Goal: Transaction & Acquisition: Subscribe to service/newsletter

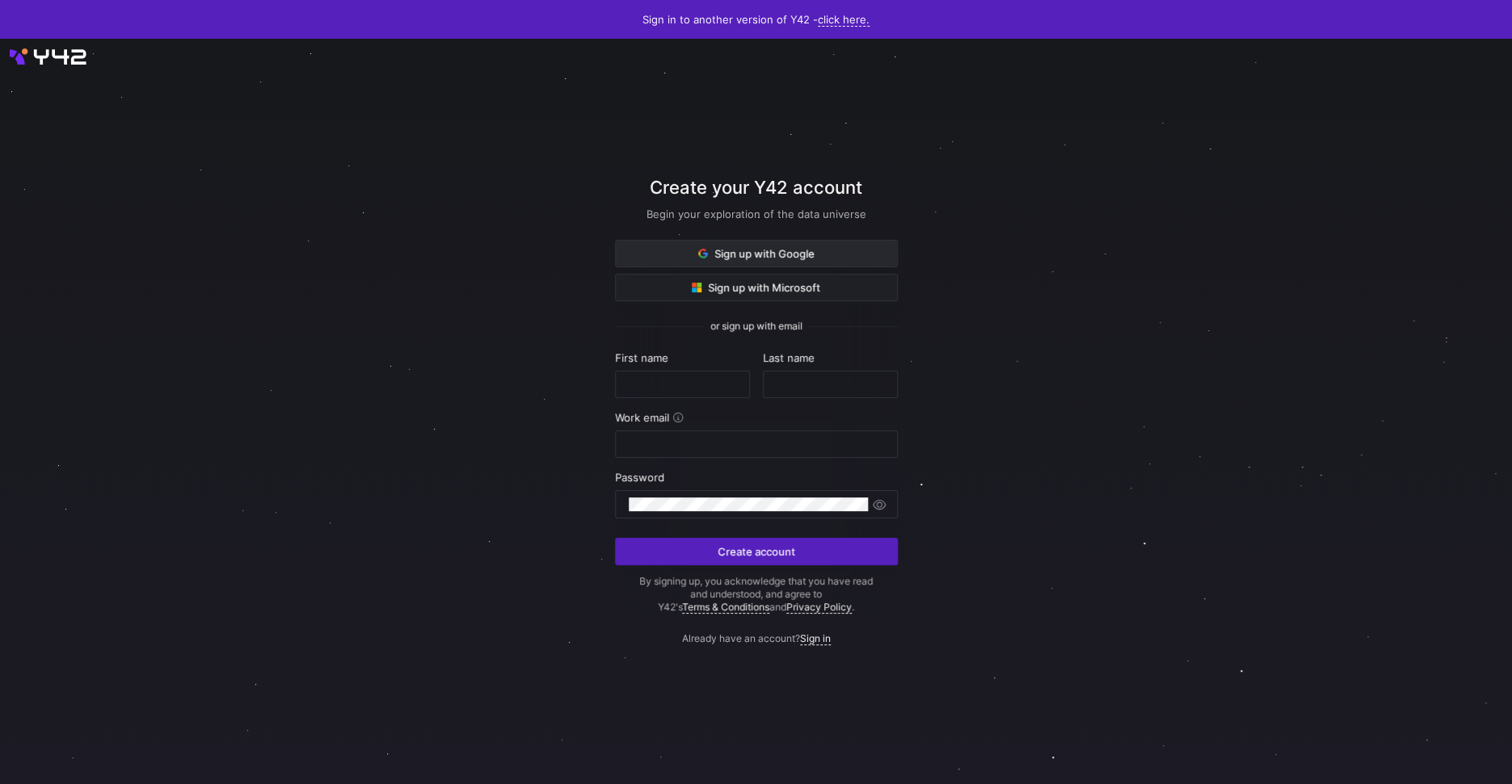
click at [771, 240] on span at bounding box center [756, 253] width 282 height 26
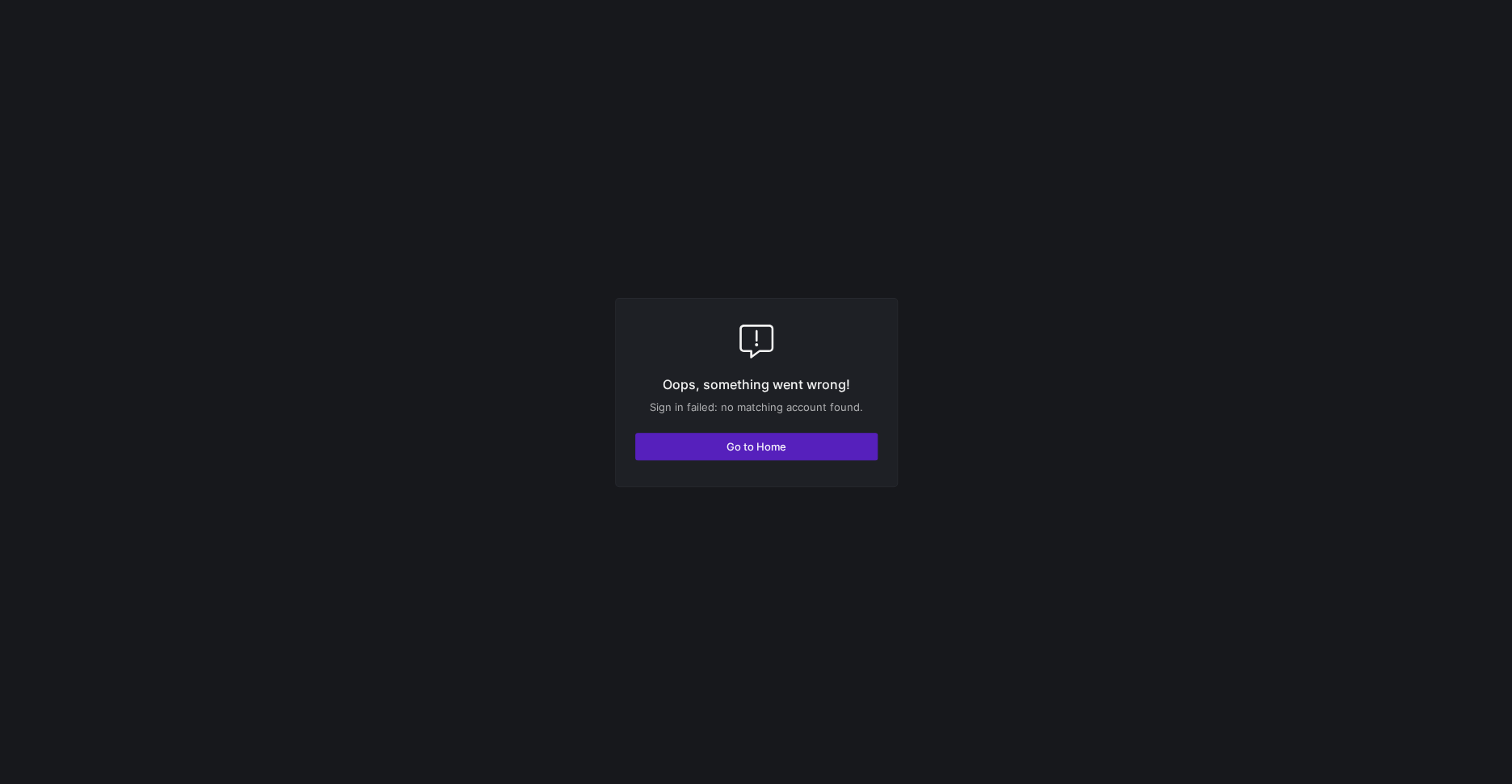
click at [819, 431] on div "Oops, something went wrong! Sign in failed: no matching account found. Go to Ho…" at bounding box center [756, 392] width 282 height 189
click at [812, 450] on span "button" at bounding box center [756, 447] width 240 height 26
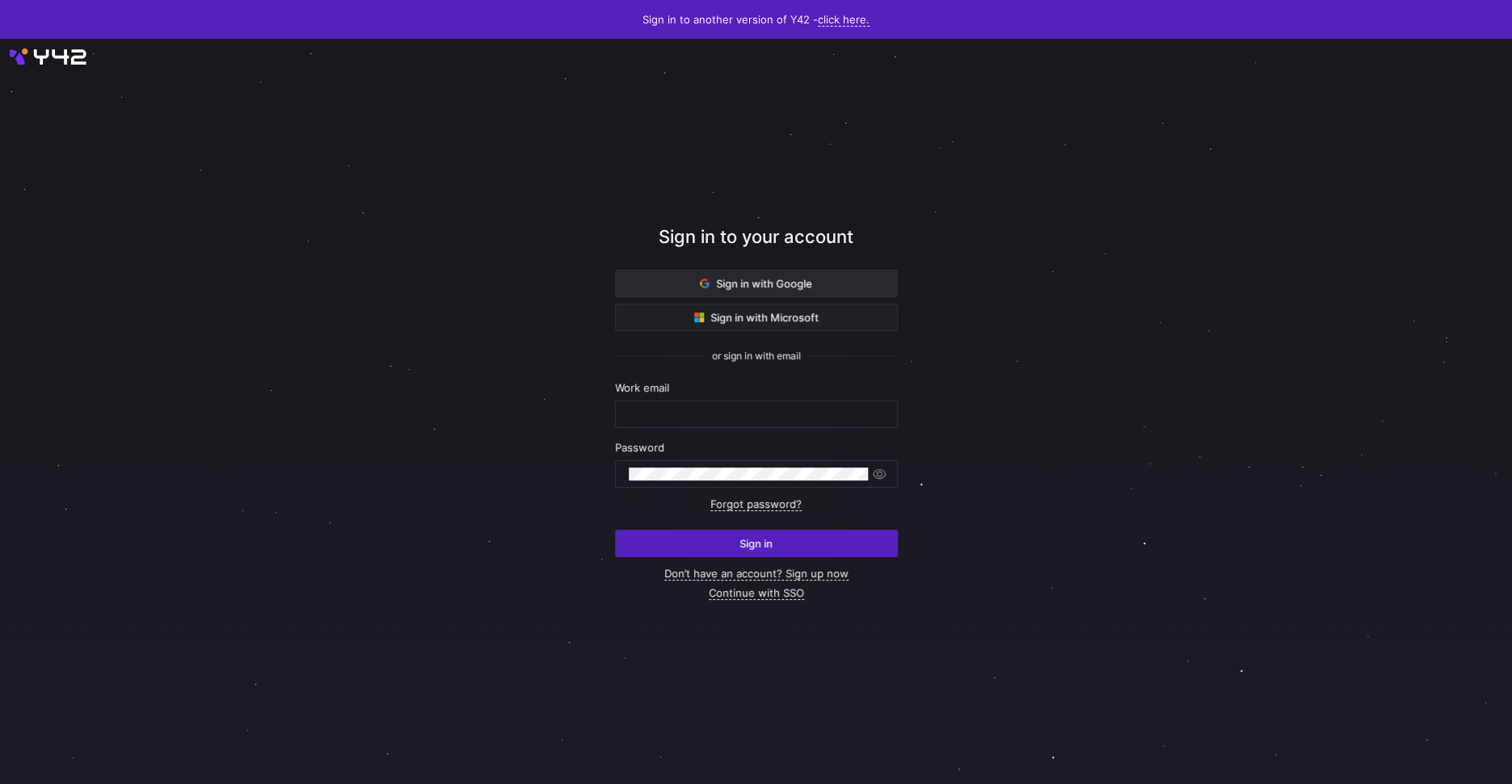
click at [755, 292] on span at bounding box center [756, 284] width 282 height 26
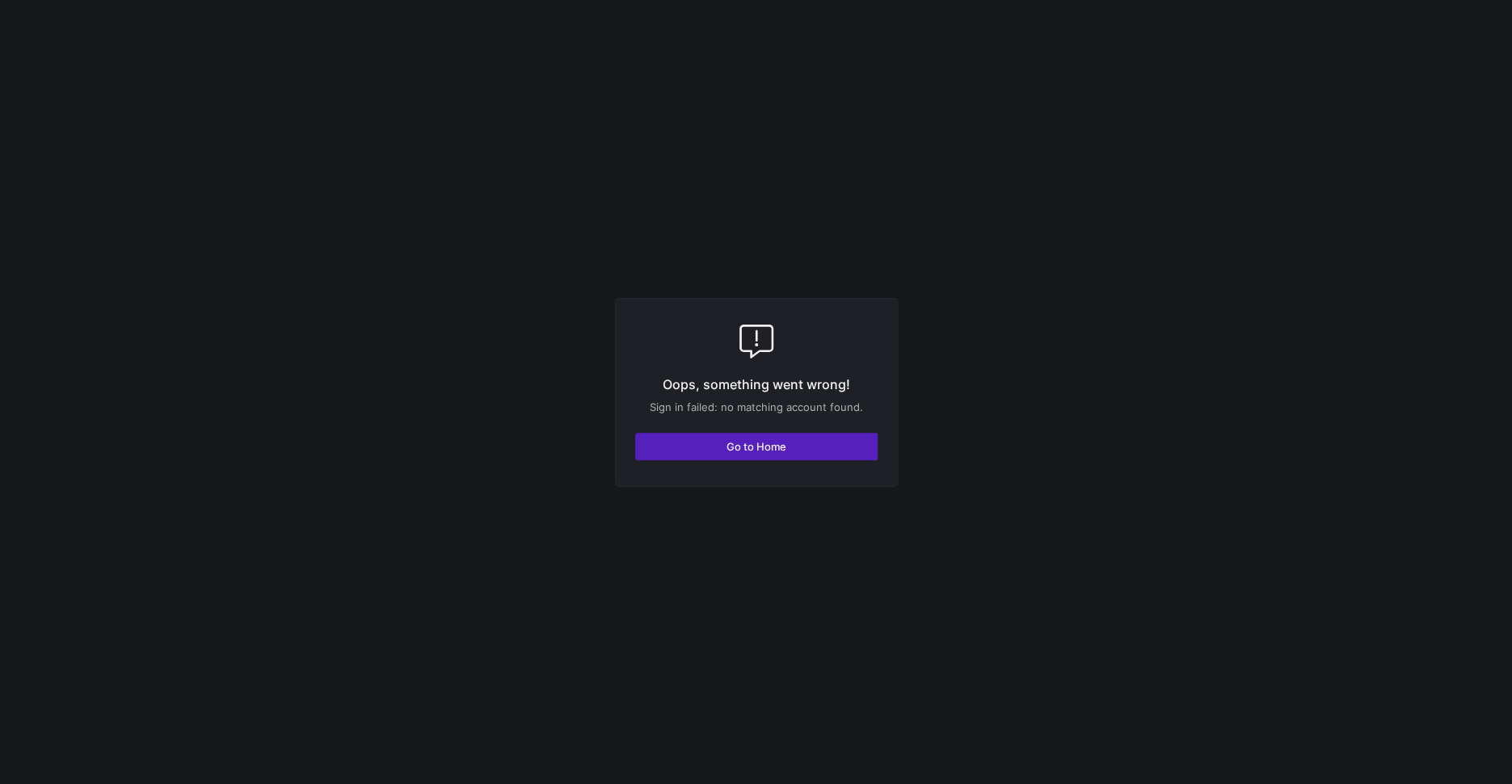
click at [797, 405] on p "Sign in failed: no matching account found." at bounding box center [756, 406] width 242 height 13
click at [773, 454] on span "button" at bounding box center [756, 447] width 240 height 26
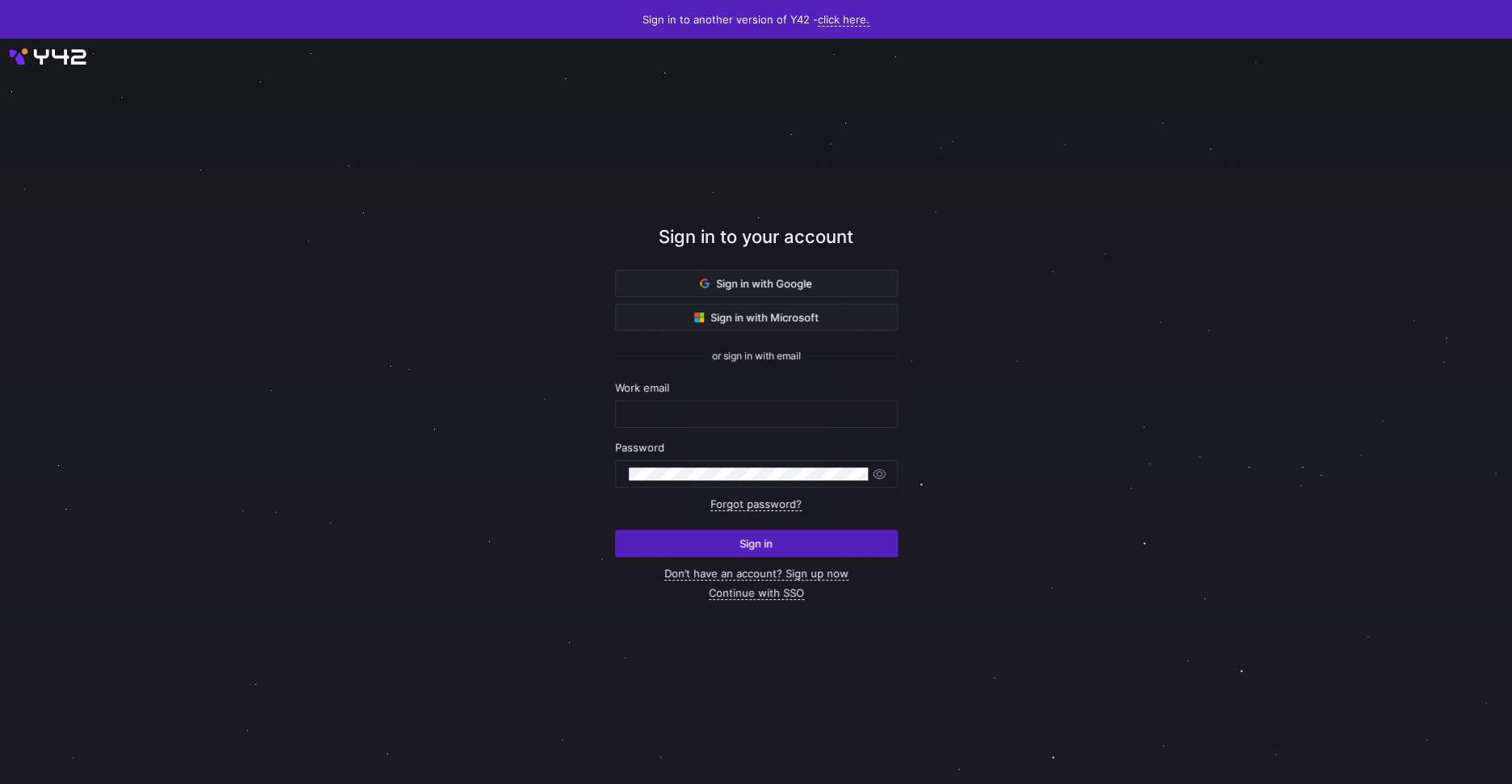
click at [67, 62] on div at bounding box center [756, 412] width 1548 height 820
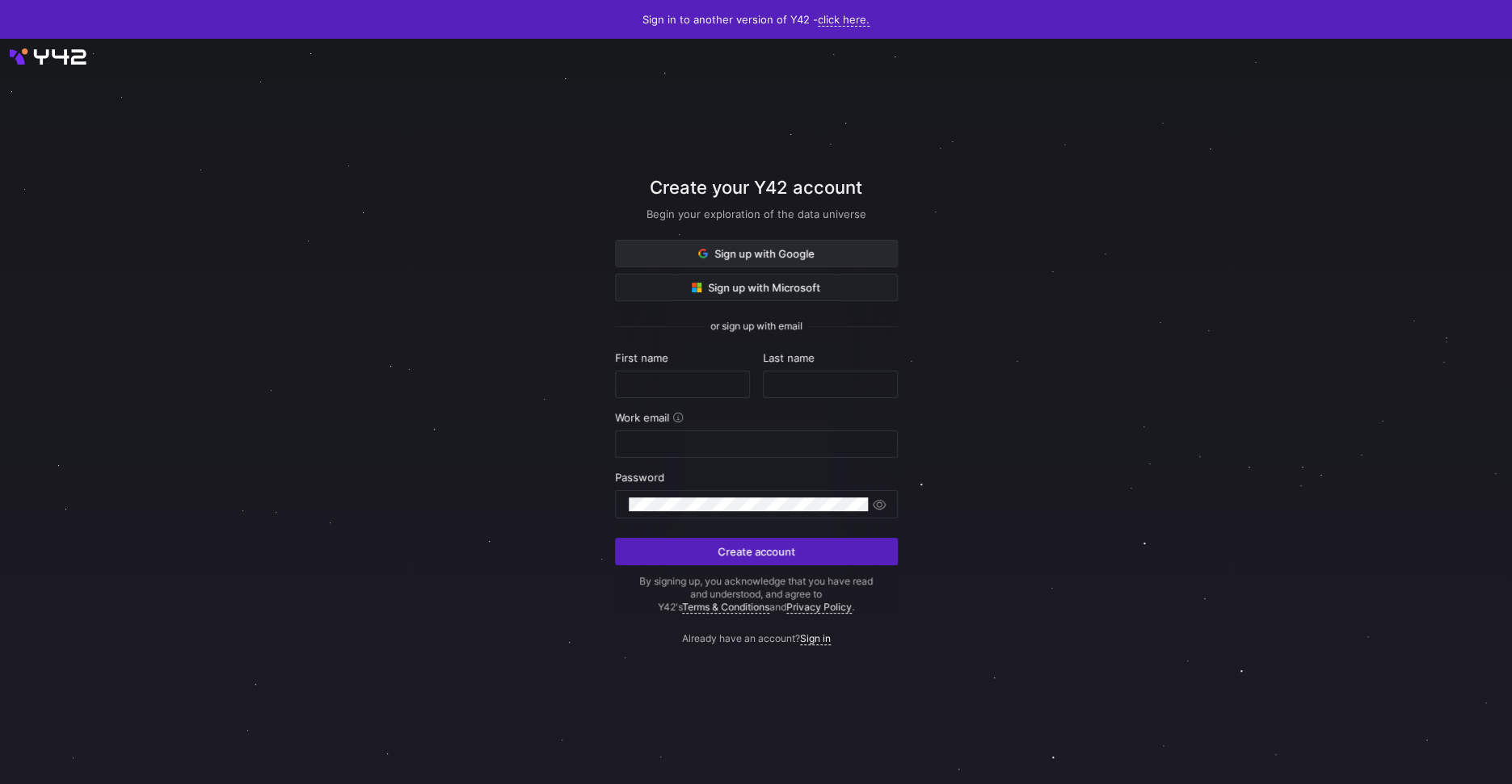
click at [763, 254] on span "Sign up with Google" at bounding box center [756, 253] width 116 height 13
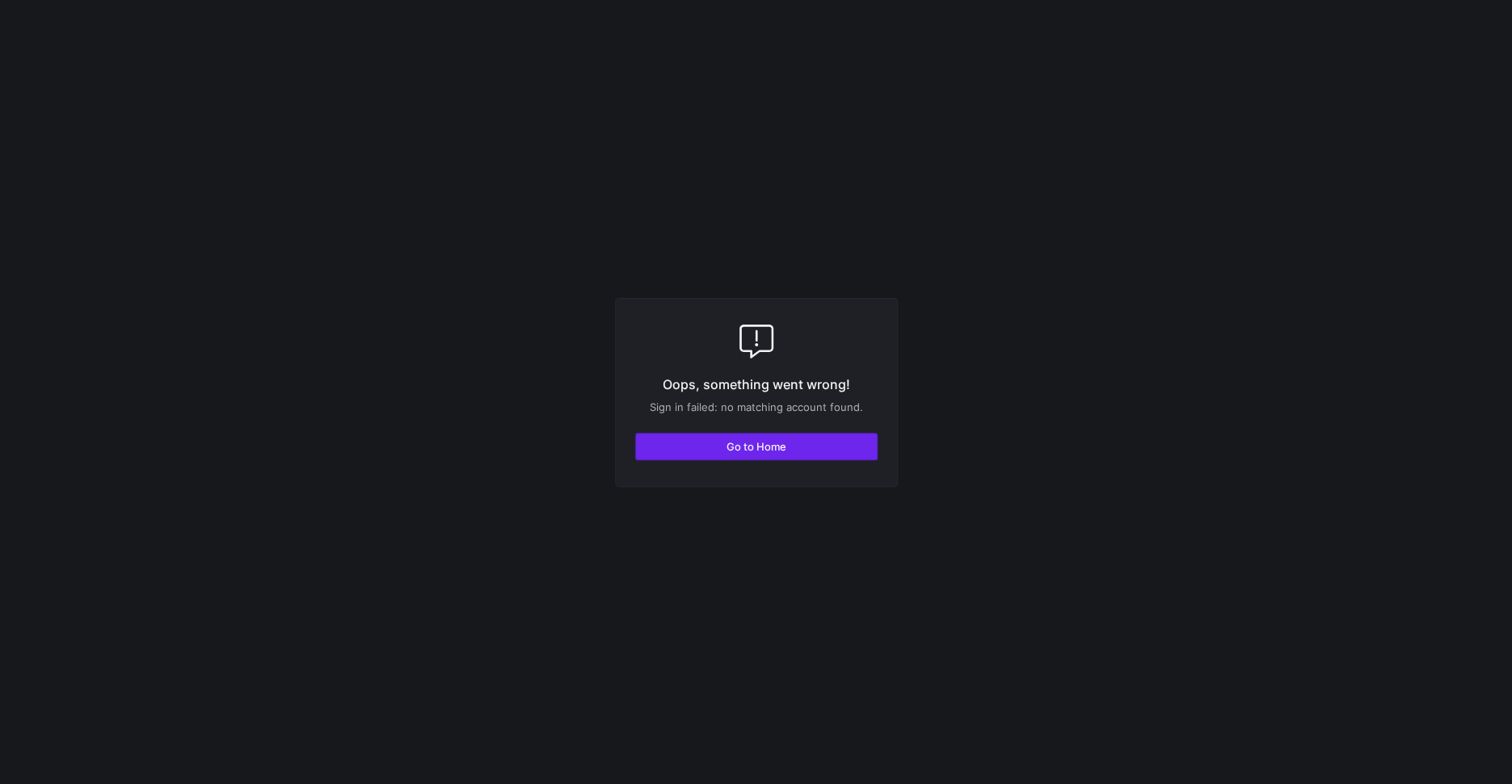
click at [762, 448] on span "Go to Home" at bounding box center [756, 447] width 59 height 13
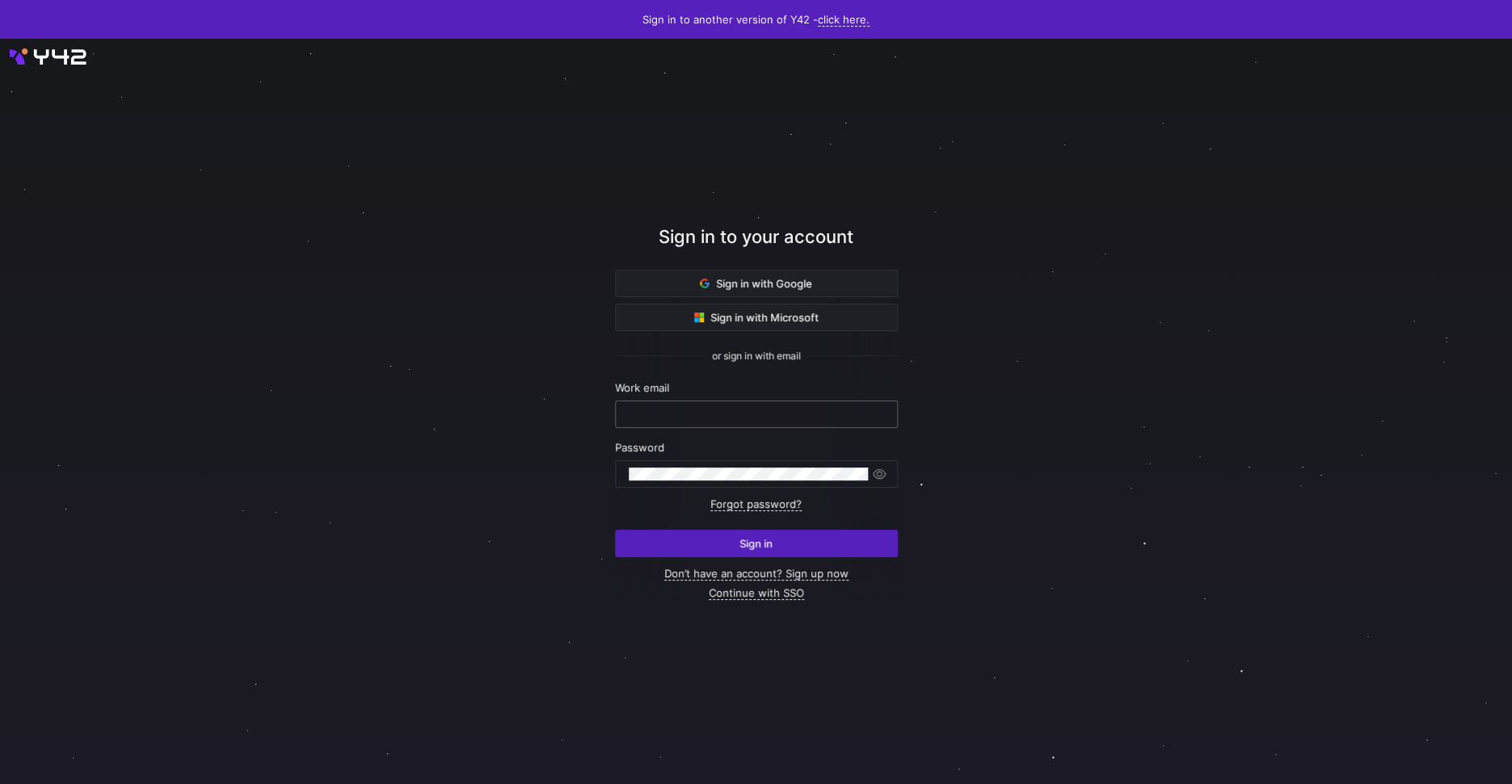
click at [742, 413] on input "text" at bounding box center [756, 414] width 255 height 13
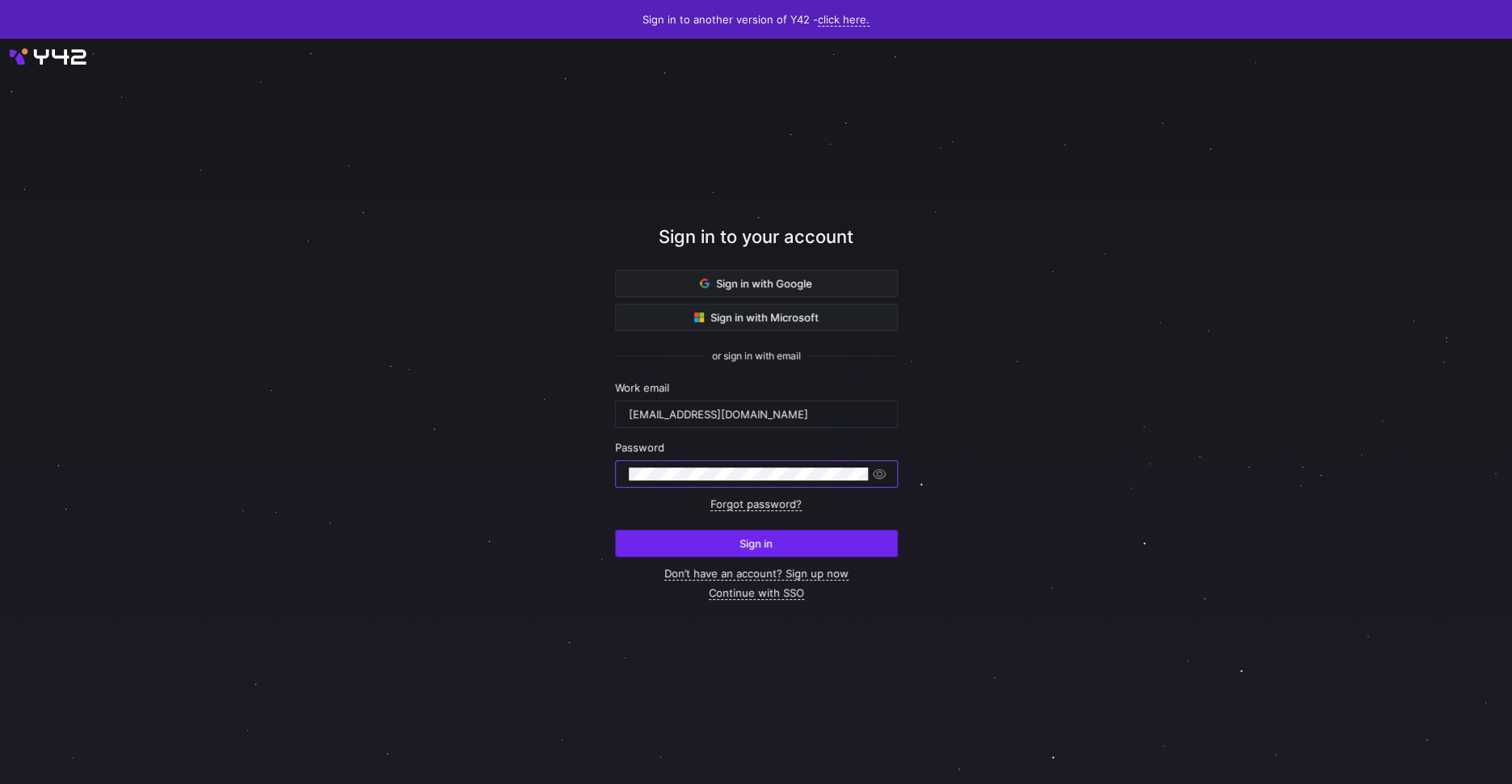
click at [793, 557] on span "submit" at bounding box center [756, 544] width 282 height 26
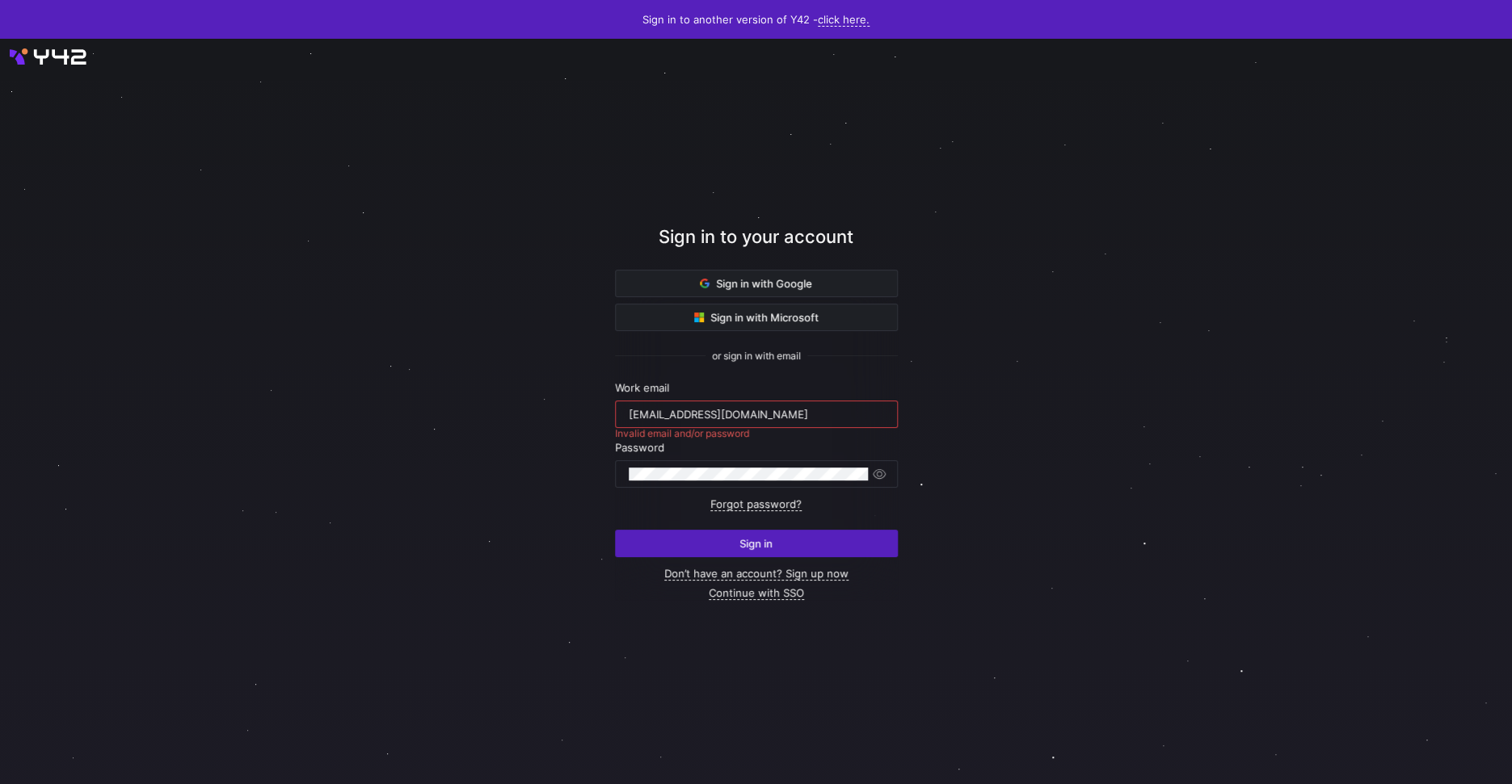
click at [631, 413] on input "[EMAIL_ADDRESS][DOMAIN_NAME]" at bounding box center [756, 414] width 255 height 13
click at [882, 476] on span "button" at bounding box center [879, 474] width 16 height 16
click at [645, 423] on div "[EMAIL_ADDRESS][DOMAIN_NAME]" at bounding box center [756, 414] width 255 height 26
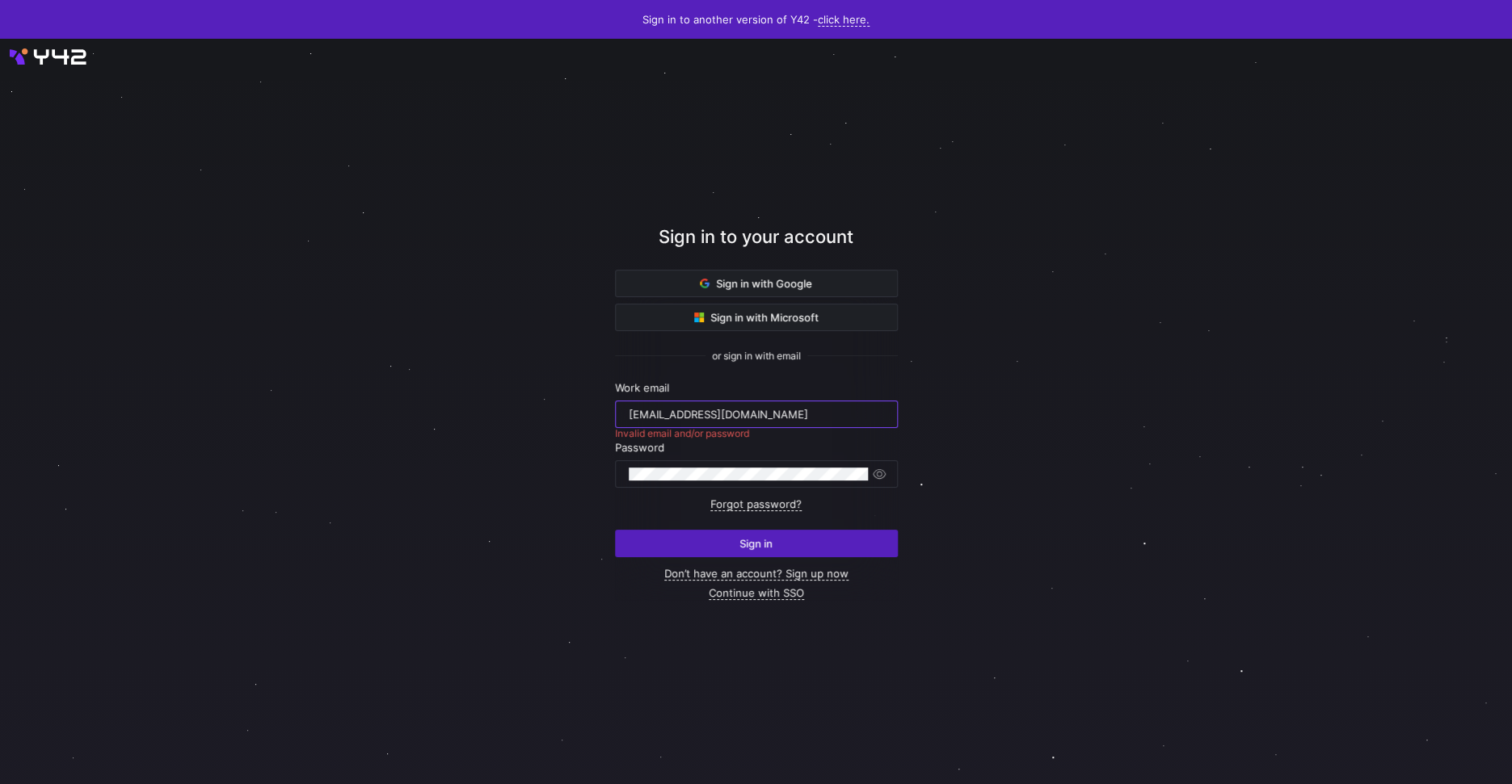
drag, startPoint x: 648, startPoint y: 418, endPoint x: 592, endPoint y: 418, distance: 56.0
click at [629, 418] on input "[EMAIL_ADDRESS][DOMAIN_NAME]" at bounding box center [756, 414] width 255 height 13
type input "ofer@oferkulka.com"
click at [465, 424] on div at bounding box center [756, 412] width 1361 height 671
click at [80, 58] on div at bounding box center [756, 411] width 1512 height 746
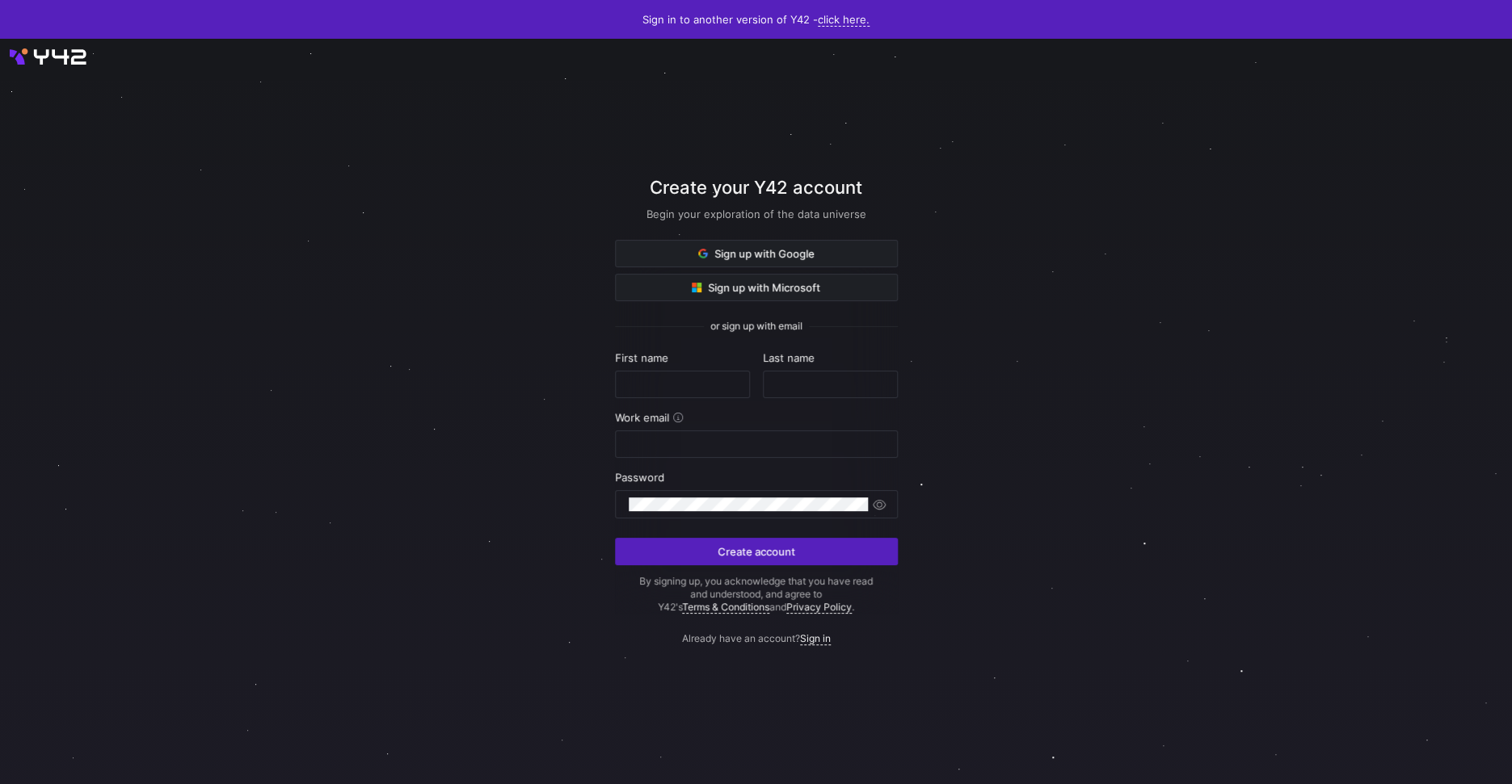
click at [673, 405] on form "First name Last name Work email Password Create account By signing up, you ackn…" at bounding box center [756, 482] width 282 height 262
click at [677, 391] on input "text" at bounding box center [682, 385] width 108 height 13
type input "Ofer"
type input "[PERSON_NAME]"
click at [645, 513] on div at bounding box center [749, 504] width 240 height 27
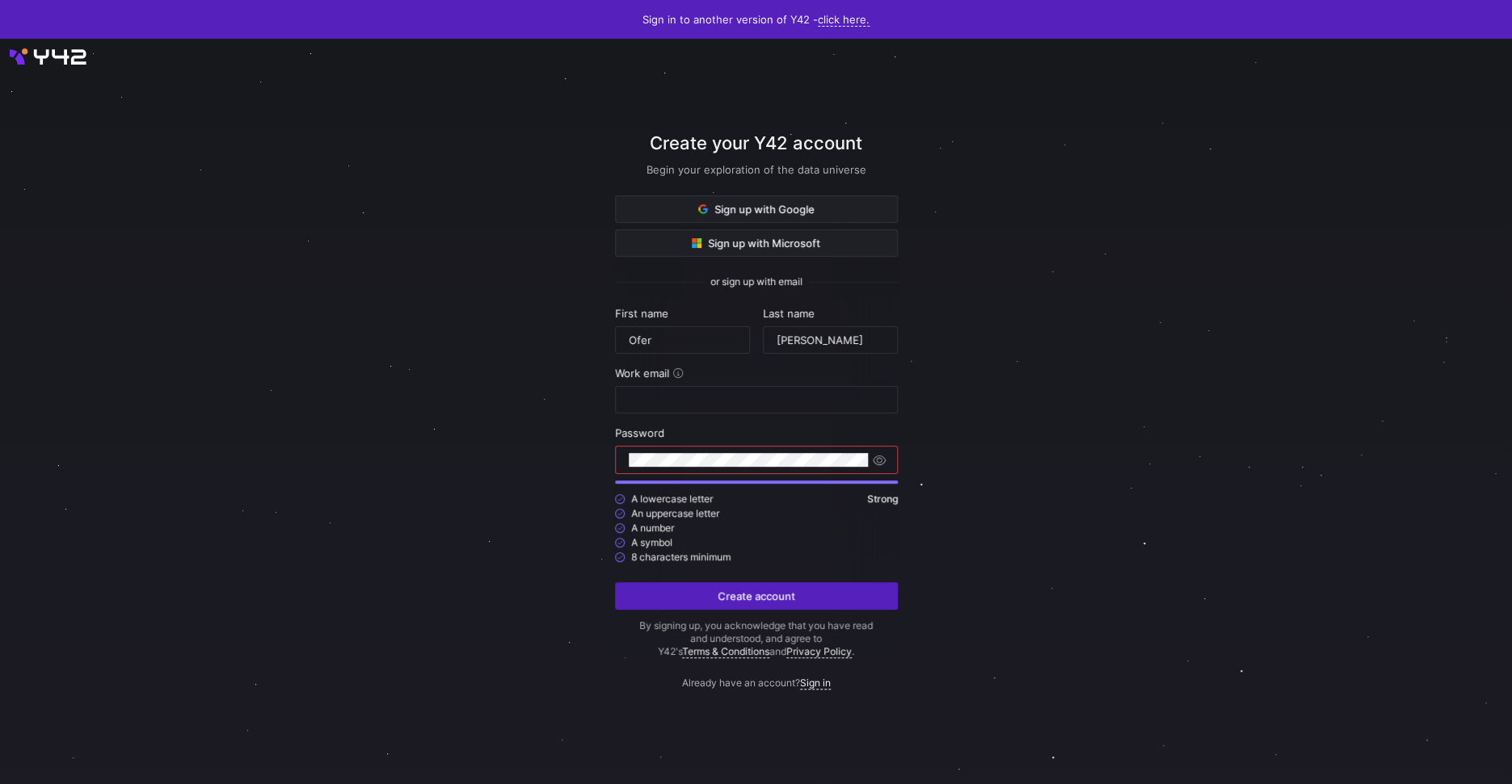
click at [665, 384] on div "Work email" at bounding box center [756, 391] width 282 height 47
click at [660, 405] on input "email" at bounding box center [756, 399] width 255 height 13
type input "n"
type input "[EMAIL_ADDRESS][DOMAIN_NAME]"
click at [449, 524] on div at bounding box center [756, 411] width 1376 height 701
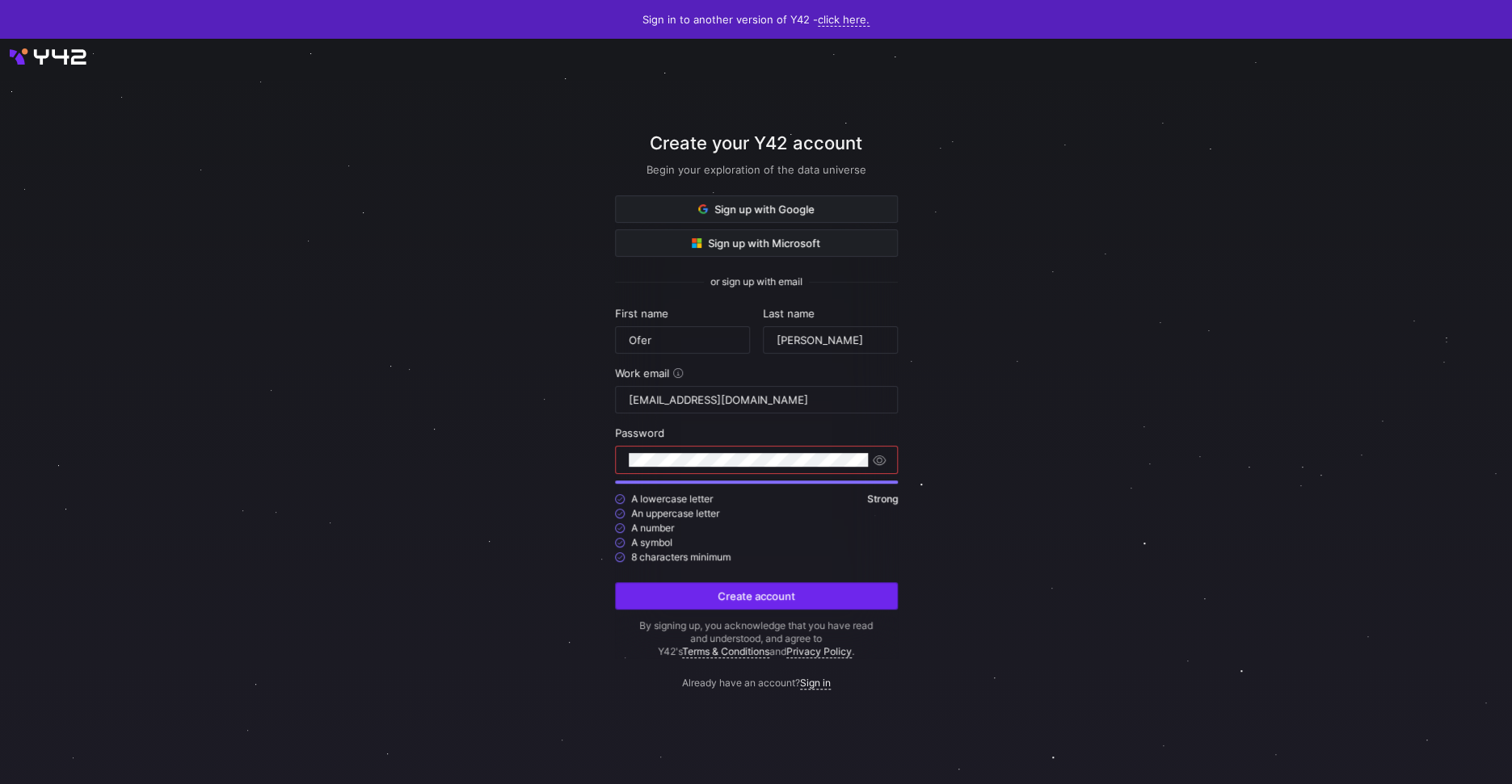
click at [662, 600] on span "submit" at bounding box center [756, 596] width 282 height 26
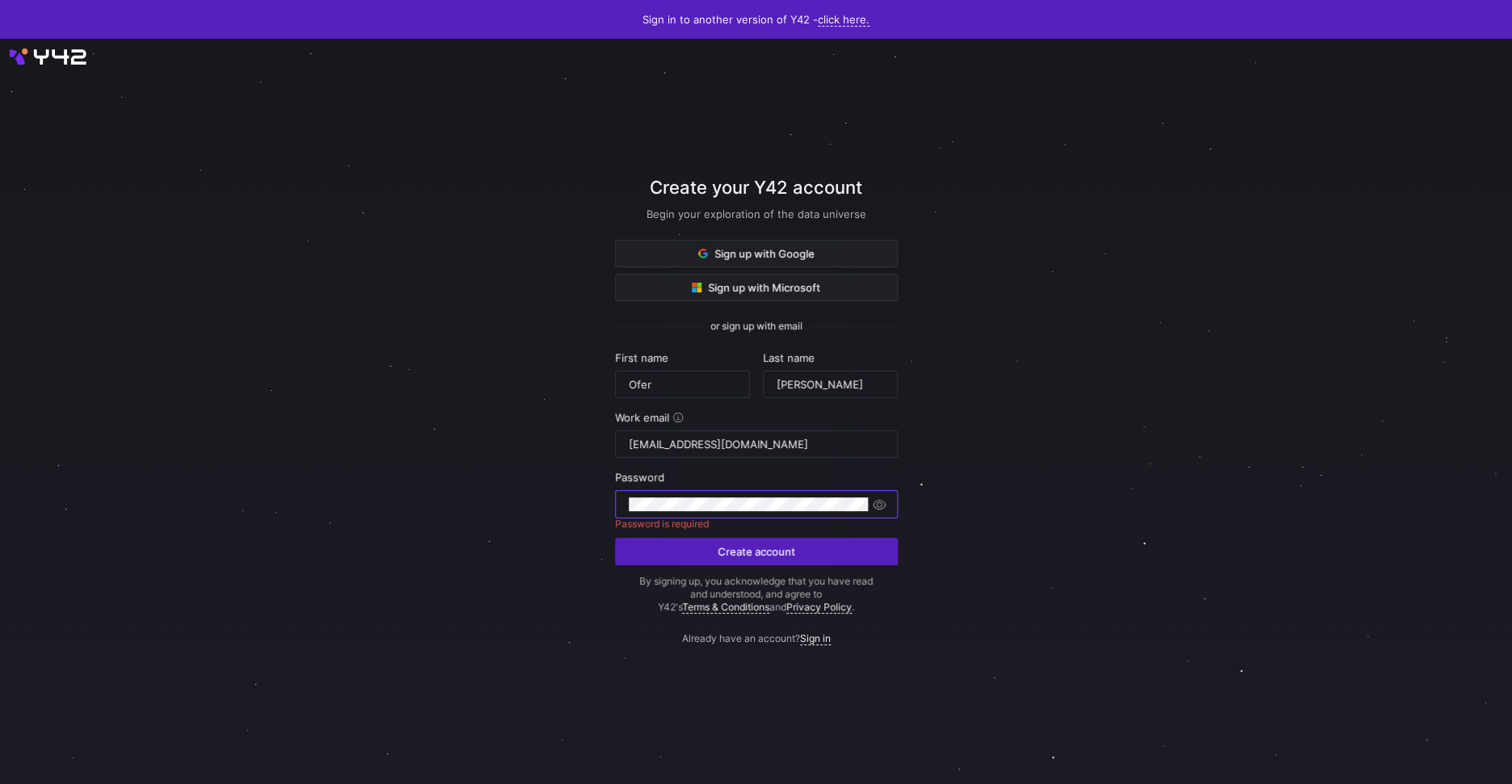
click at [996, 462] on div at bounding box center [756, 411] width 1396 height 745
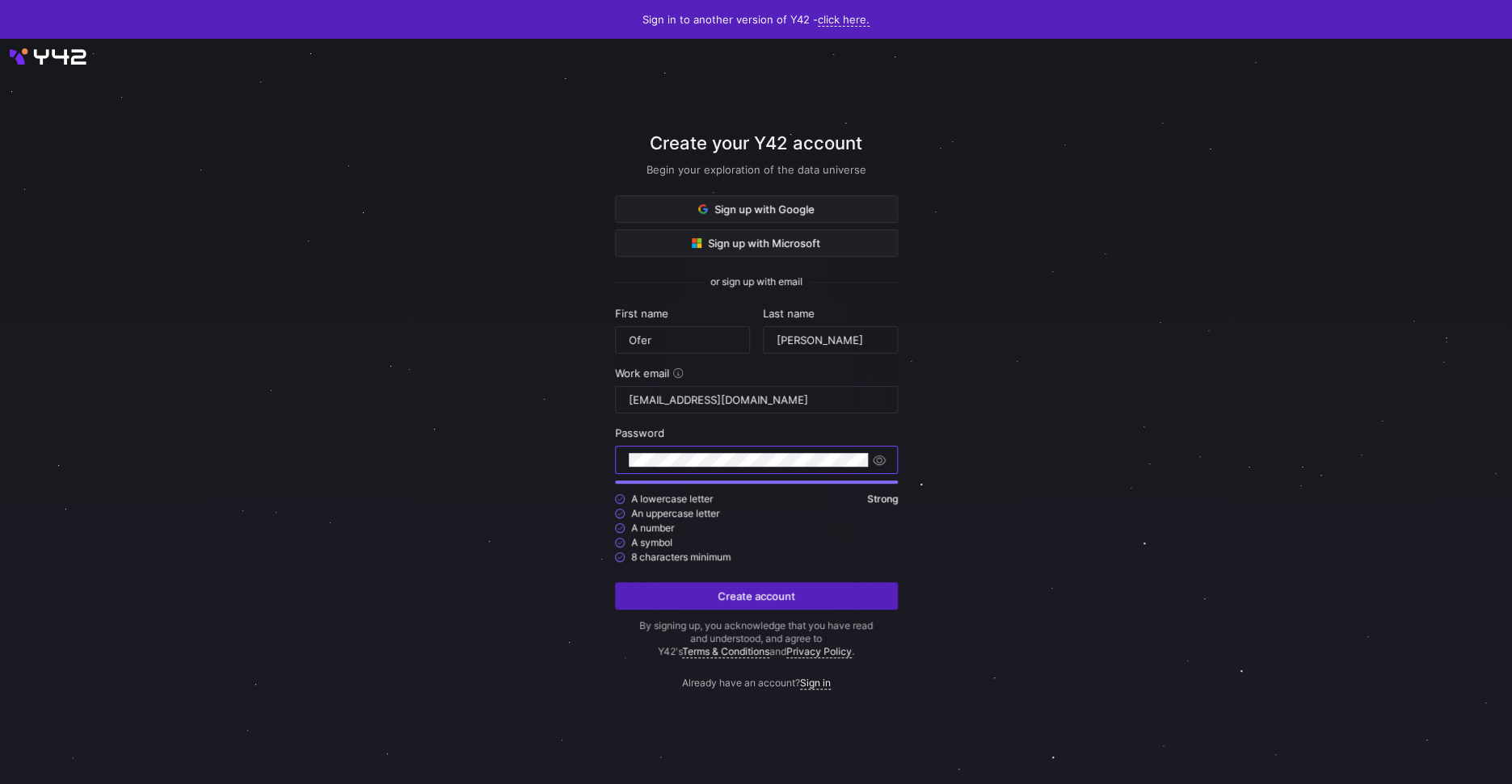
click at [563, 539] on div at bounding box center [756, 412] width 1361 height 671
click at [654, 604] on span "submit" at bounding box center [756, 596] width 282 height 26
click at [881, 458] on span "button" at bounding box center [879, 461] width 16 height 16
click at [798, 594] on span "submit" at bounding box center [756, 596] width 282 height 26
click at [703, 597] on span "submit" at bounding box center [756, 596] width 282 height 26
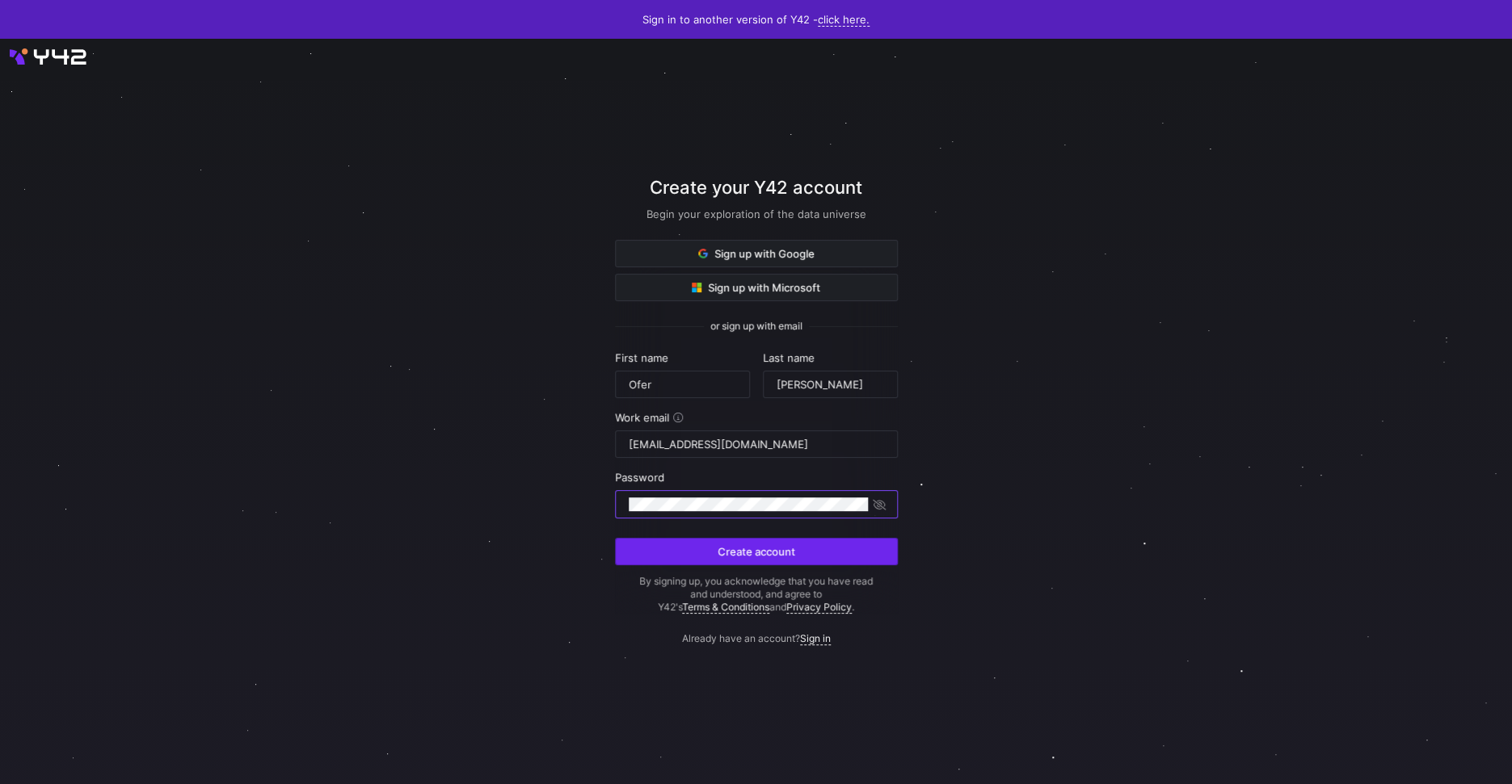
click at [827, 551] on span "submit" at bounding box center [756, 552] width 282 height 26
